Goal: Find specific page/section: Find specific page/section

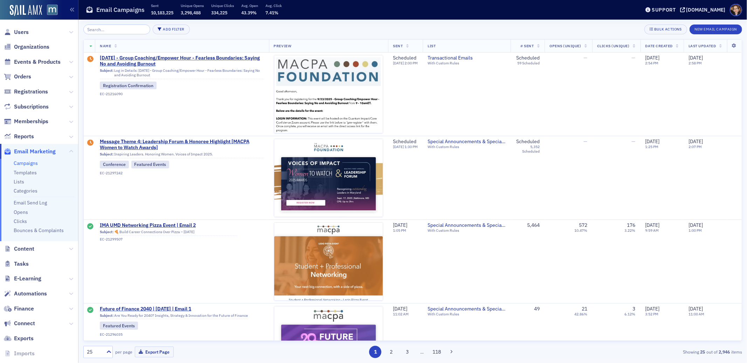
click at [106, 29] on input "search" at bounding box center [116, 30] width 67 height 10
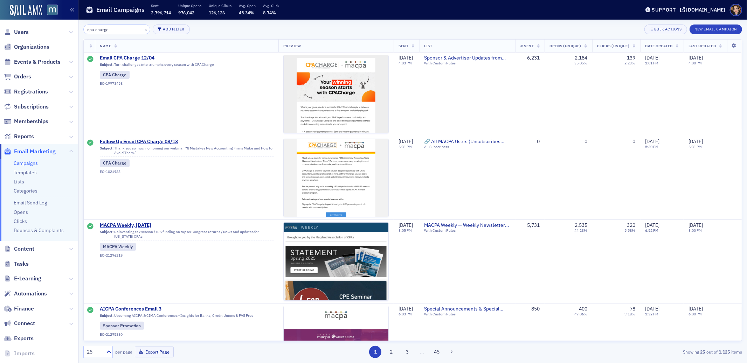
type input "cpa charge"
